Goal: Task Accomplishment & Management: Manage account settings

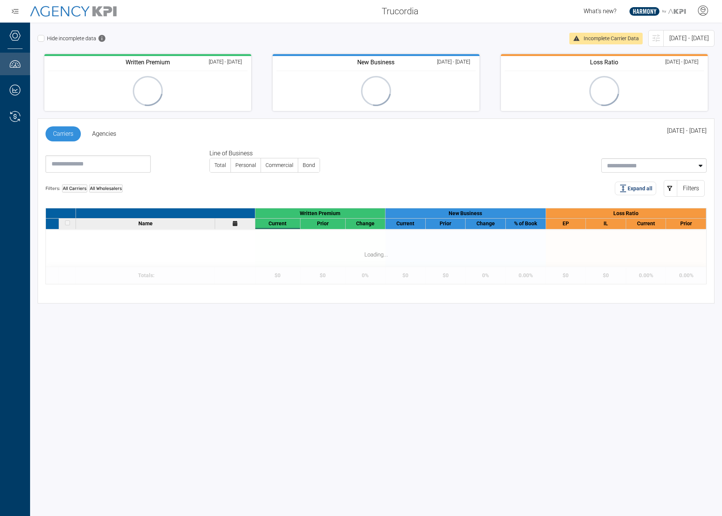
click at [255, 32] on div "Hide incomplete data Incomplete Carrier Data [DATE] - [DATE]" at bounding box center [376, 42] width 677 height 24
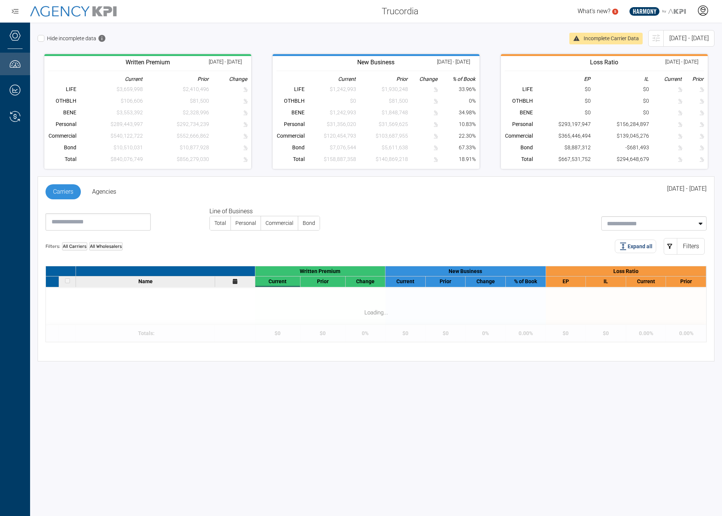
click at [707, 7] on icon at bounding box center [704, 11] width 10 height 10
click at [654, 32] on span "Log Out" at bounding box center [649, 31] width 20 height 6
